Goal: Find specific page/section: Find specific page/section

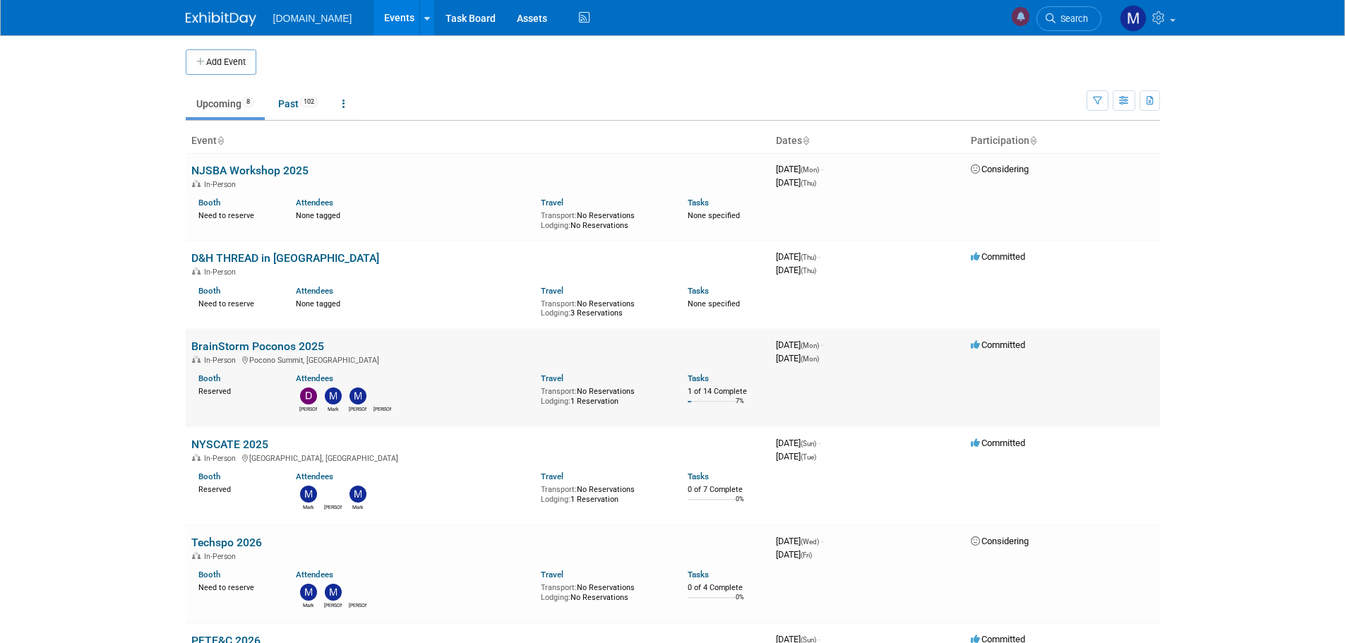
click at [271, 347] on link "BrainStorm Poconos 2025" at bounding box center [257, 346] width 133 height 13
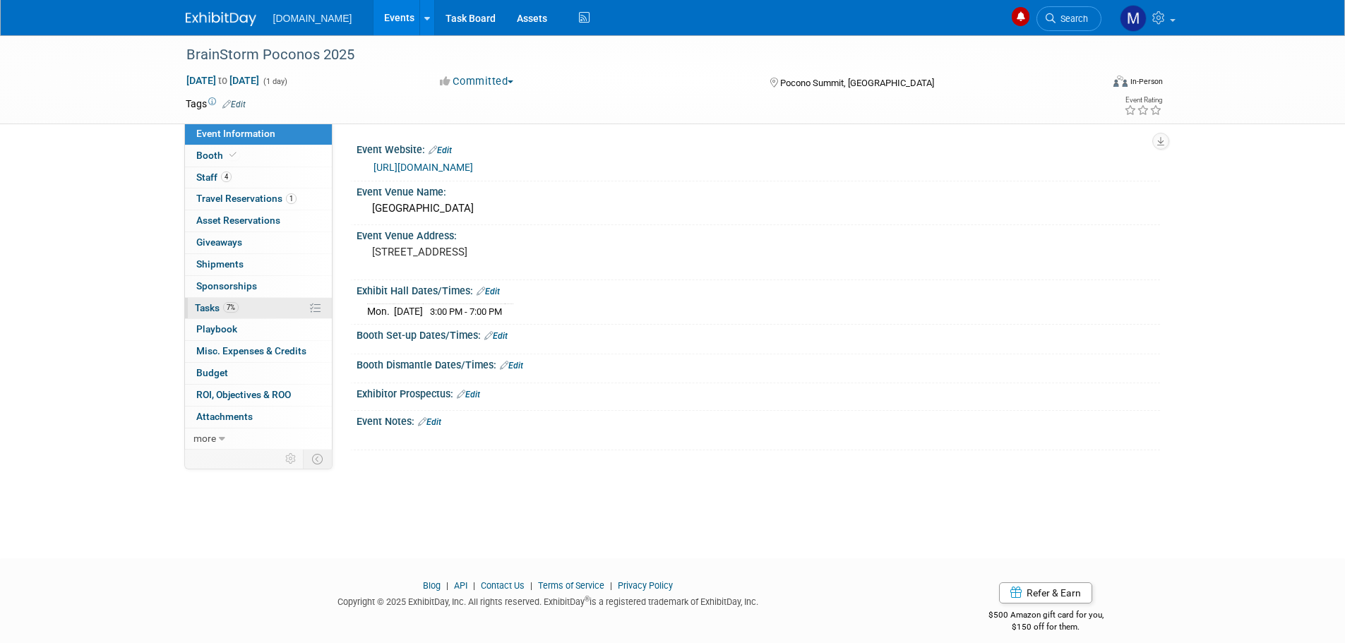
click at [209, 311] on span "Tasks 7%" at bounding box center [217, 307] width 44 height 11
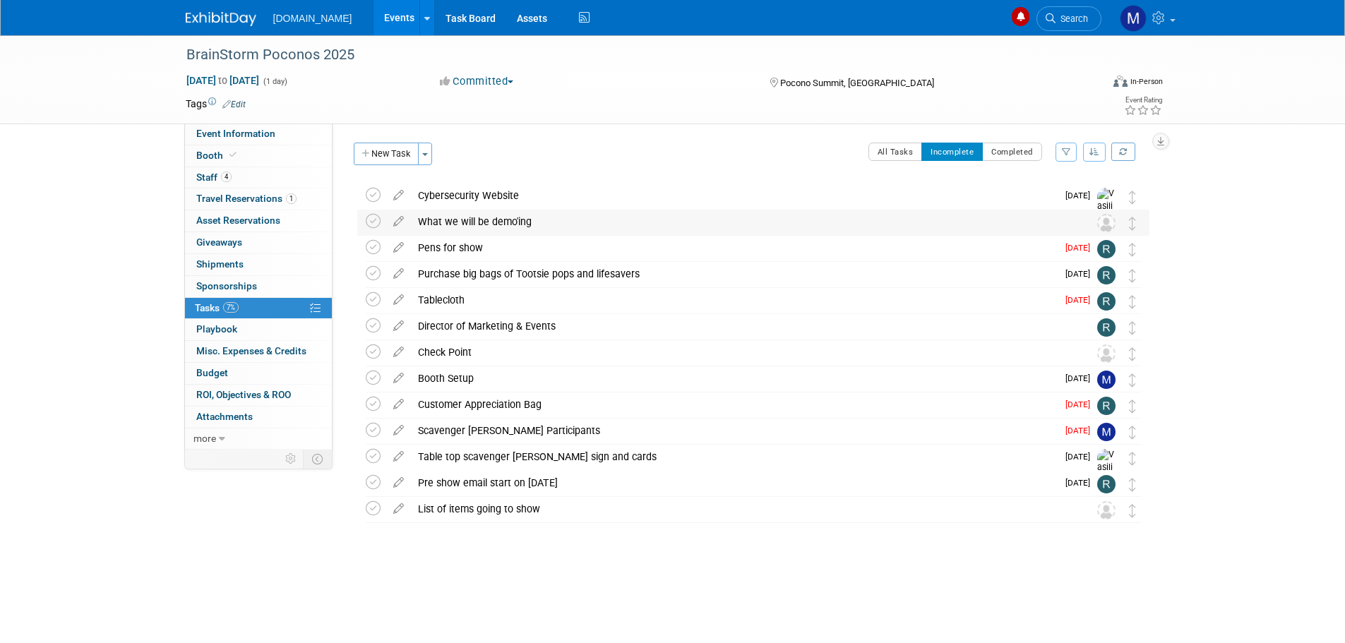
click at [461, 228] on div "What we will be demo'ing" at bounding box center [740, 222] width 658 height 24
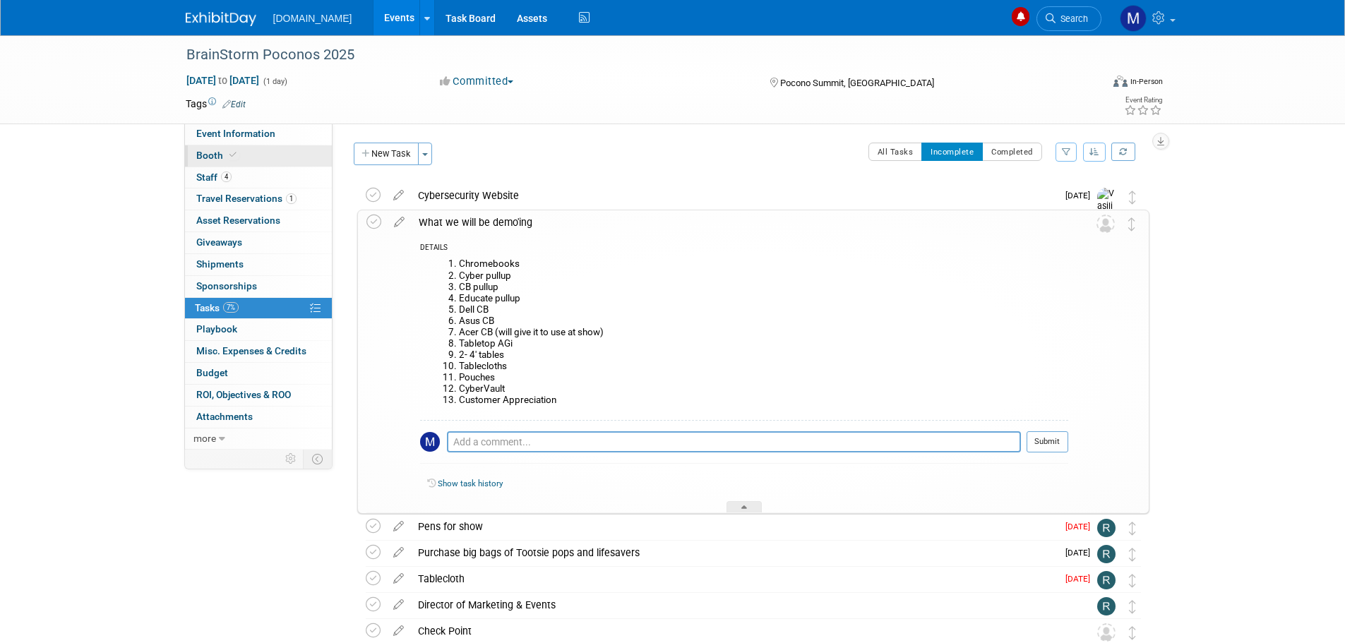
click at [213, 157] on span "Booth" at bounding box center [217, 155] width 43 height 11
